Goal: Transaction & Acquisition: Subscribe to service/newsletter

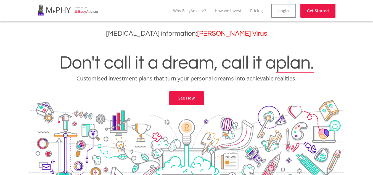
scroll to position [28, 0]
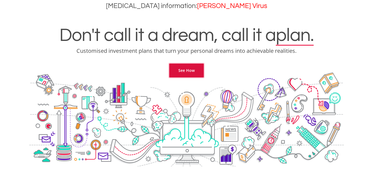
click at [198, 71] on link "See How" at bounding box center [186, 71] width 35 height 14
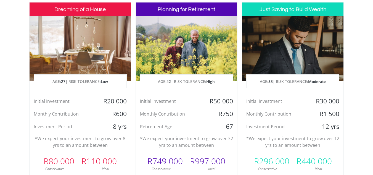
scroll to position [307, 0]
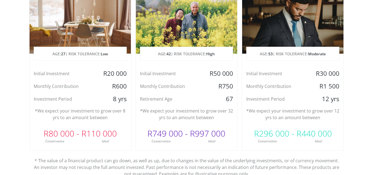
click at [217, 73] on div "R50 000" at bounding box center [221, 73] width 34 height 8
click at [197, 49] on p "AGE: 42 | RISK TOLERANCE: High" at bounding box center [186, 54] width 93 height 14
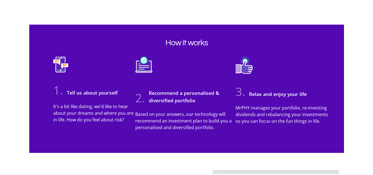
scroll to position [501, 0]
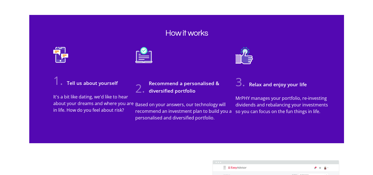
click at [93, 85] on h3 "Tell us about yourself" at bounding box center [91, 82] width 54 height 7
click at [82, 108] on p "It's a bit like dating, we'd like to hear about your dreams and where you are i…" at bounding box center [94, 103] width 82 height 20
click at [60, 55] on img at bounding box center [60, 59] width 15 height 24
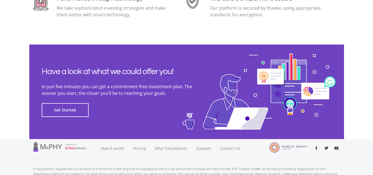
scroll to position [1278, 0]
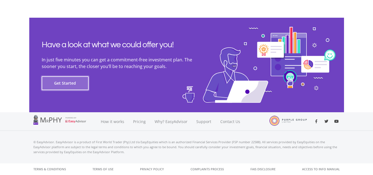
click at [73, 84] on button "Get Started" at bounding box center [65, 83] width 47 height 14
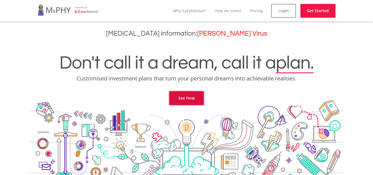
click at [199, 97] on link "See How" at bounding box center [186, 98] width 35 height 14
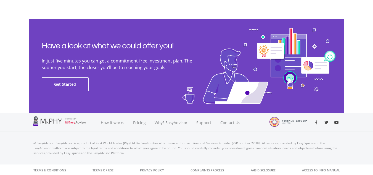
scroll to position [1278, 0]
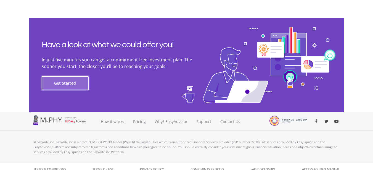
click at [78, 82] on button "Get Started" at bounding box center [65, 83] width 47 height 14
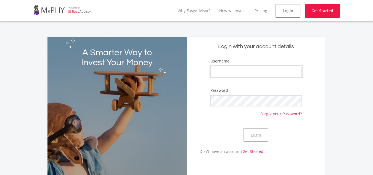
click at [264, 72] on input "Username" at bounding box center [257, 71] width 92 height 11
type input "Shares-258"
click at [263, 136] on button "Login" at bounding box center [256, 135] width 25 height 14
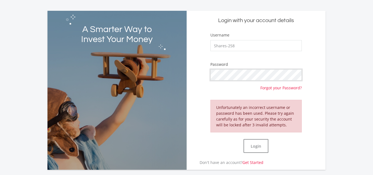
scroll to position [55, 0]
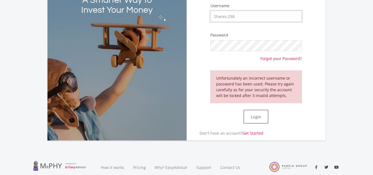
click at [251, 19] on input "Shares-258" at bounding box center [257, 16] width 92 height 11
click at [260, 120] on button "Login" at bounding box center [256, 117] width 25 height 14
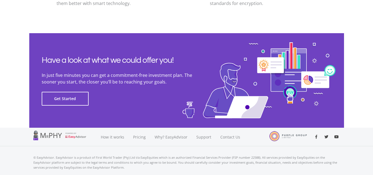
scroll to position [1278, 0]
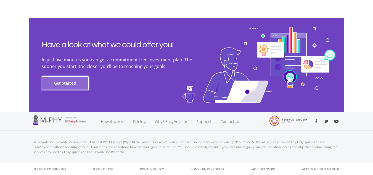
click at [74, 85] on button "Get Started" at bounding box center [65, 83] width 47 height 14
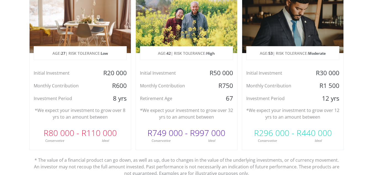
scroll to position [249, 0]
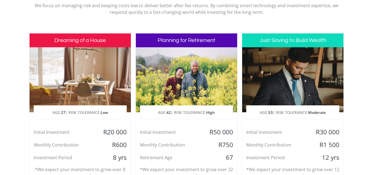
click at [297, 42] on h3 "Just Saving to Build Wealth" at bounding box center [292, 40] width 101 height 14
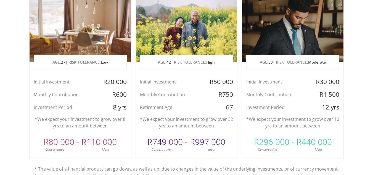
scroll to position [304, 0]
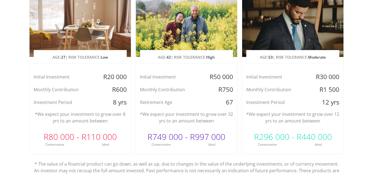
click at [311, 87] on div "R1 500" at bounding box center [327, 89] width 34 height 8
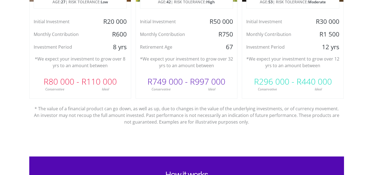
click at [311, 87] on div "Ideal" at bounding box center [318, 89] width 51 height 5
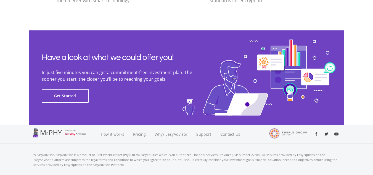
scroll to position [1278, 0]
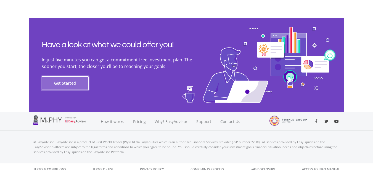
click at [66, 86] on button "Get Started" at bounding box center [65, 83] width 47 height 14
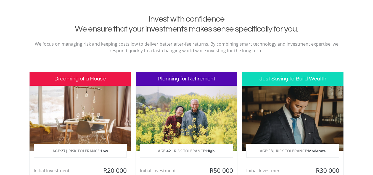
scroll to position [224, 0]
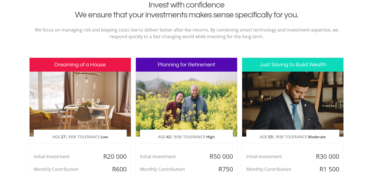
click at [183, 84] on div at bounding box center [186, 104] width 101 height 65
click at [183, 71] on h3 "Planning for Retirement" at bounding box center [186, 65] width 101 height 14
click at [183, 70] on h3 "Planning for Retirement" at bounding box center [186, 65] width 101 height 14
drag, startPoint x: 175, startPoint y: 121, endPoint x: 173, endPoint y: 127, distance: 6.3
click at [173, 124] on div at bounding box center [186, 104] width 101 height 65
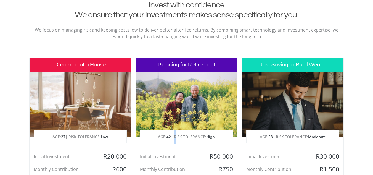
click at [175, 140] on p "AGE: 42 | RISK TOLERANCE: High" at bounding box center [186, 137] width 93 height 14
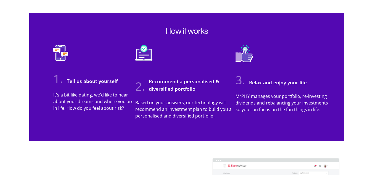
scroll to position [501, 0]
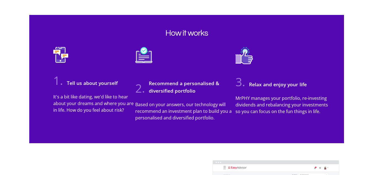
click at [179, 103] on p "Based on your answers, our technology will recommend an investment plan to buil…" at bounding box center [185, 111] width 100 height 20
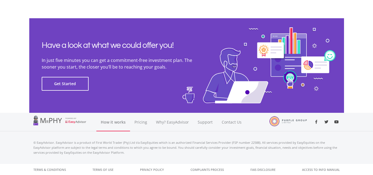
scroll to position [1278, 0]
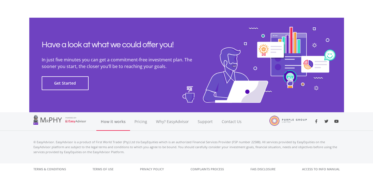
click at [113, 121] on link "How it works" at bounding box center [113, 121] width 34 height 19
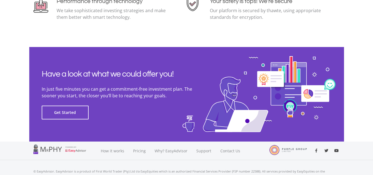
scroll to position [1278, 0]
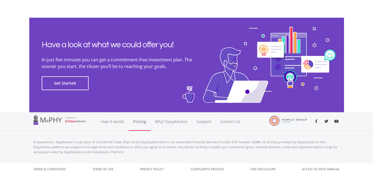
click at [143, 120] on link "Pricing" at bounding box center [140, 121] width 22 height 19
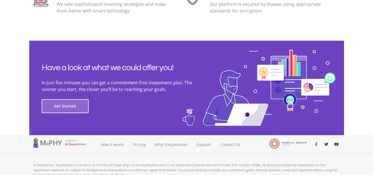
scroll to position [1260, 0]
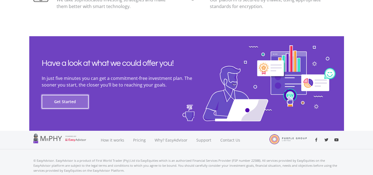
click at [53, 104] on button "Get Started" at bounding box center [65, 102] width 47 height 14
